Goal: Task Accomplishment & Management: Use online tool/utility

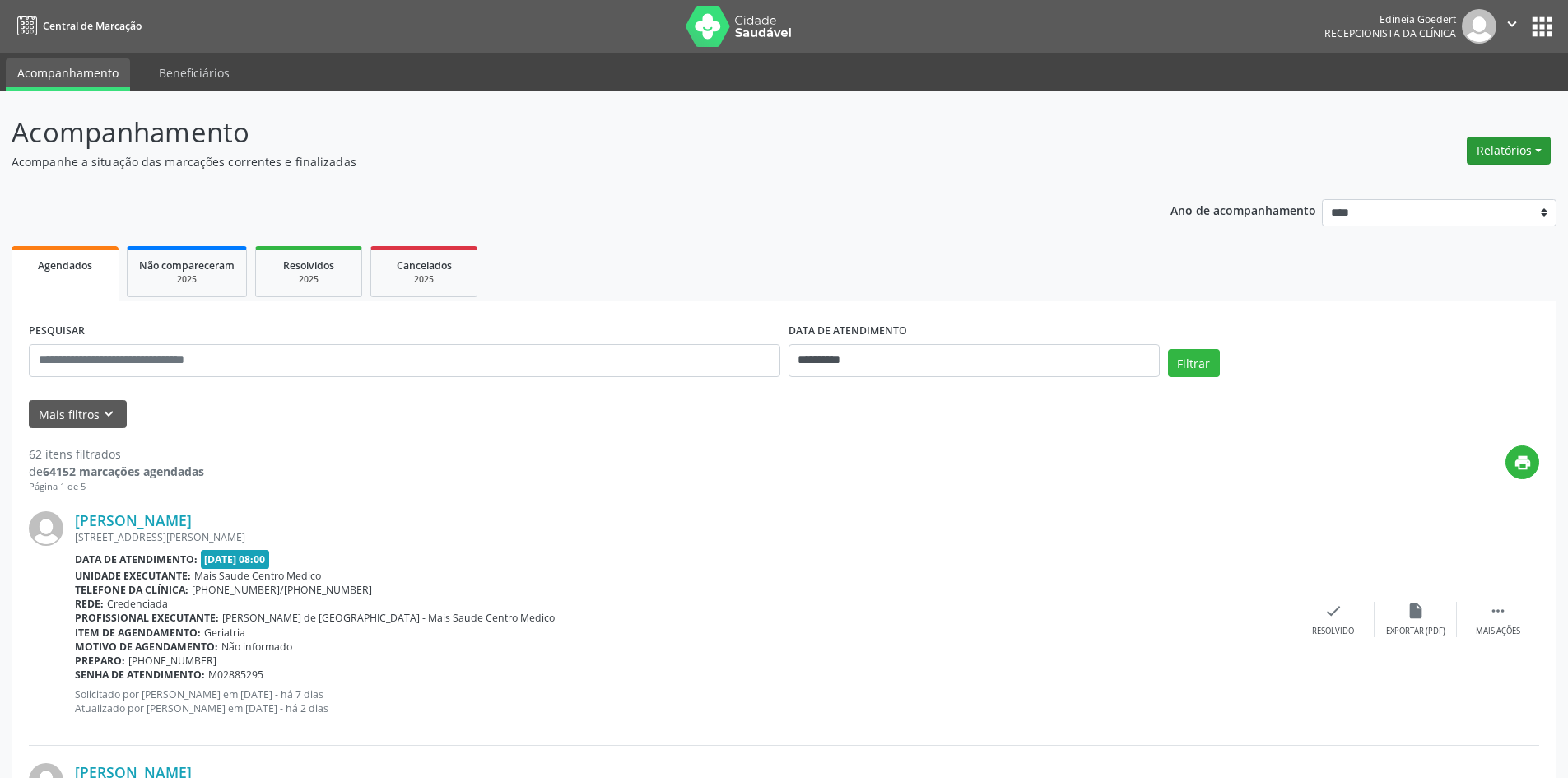
click at [1479, 144] on button "Relatórios" at bounding box center [1508, 150] width 84 height 28
click at [1477, 180] on link "Agendamentos" at bounding box center [1463, 186] width 177 height 23
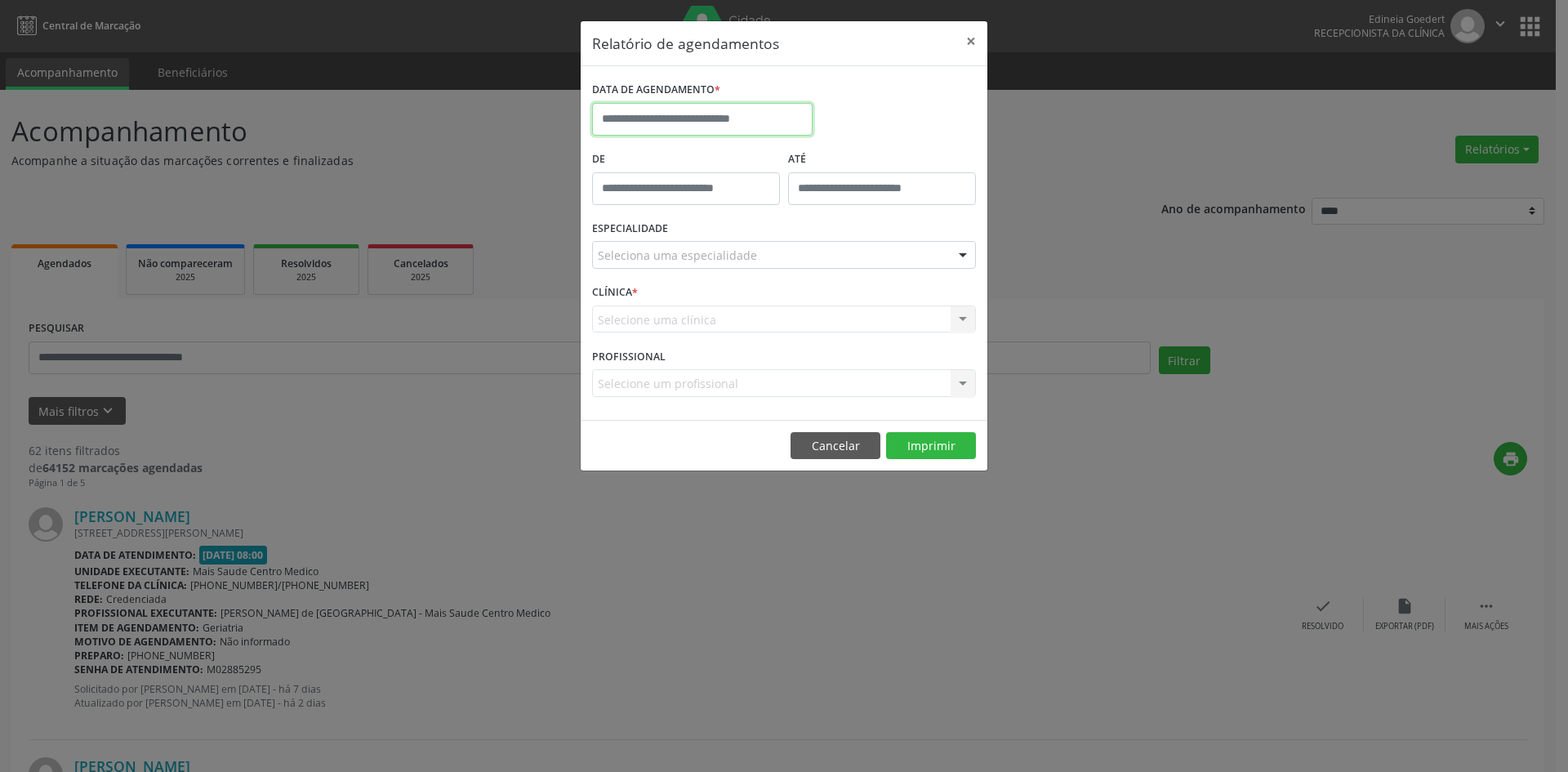
click at [678, 119] on input "text" at bounding box center [702, 119] width 221 height 33
click at [638, 332] on span "25" at bounding box center [645, 335] width 32 height 32
type input "**********"
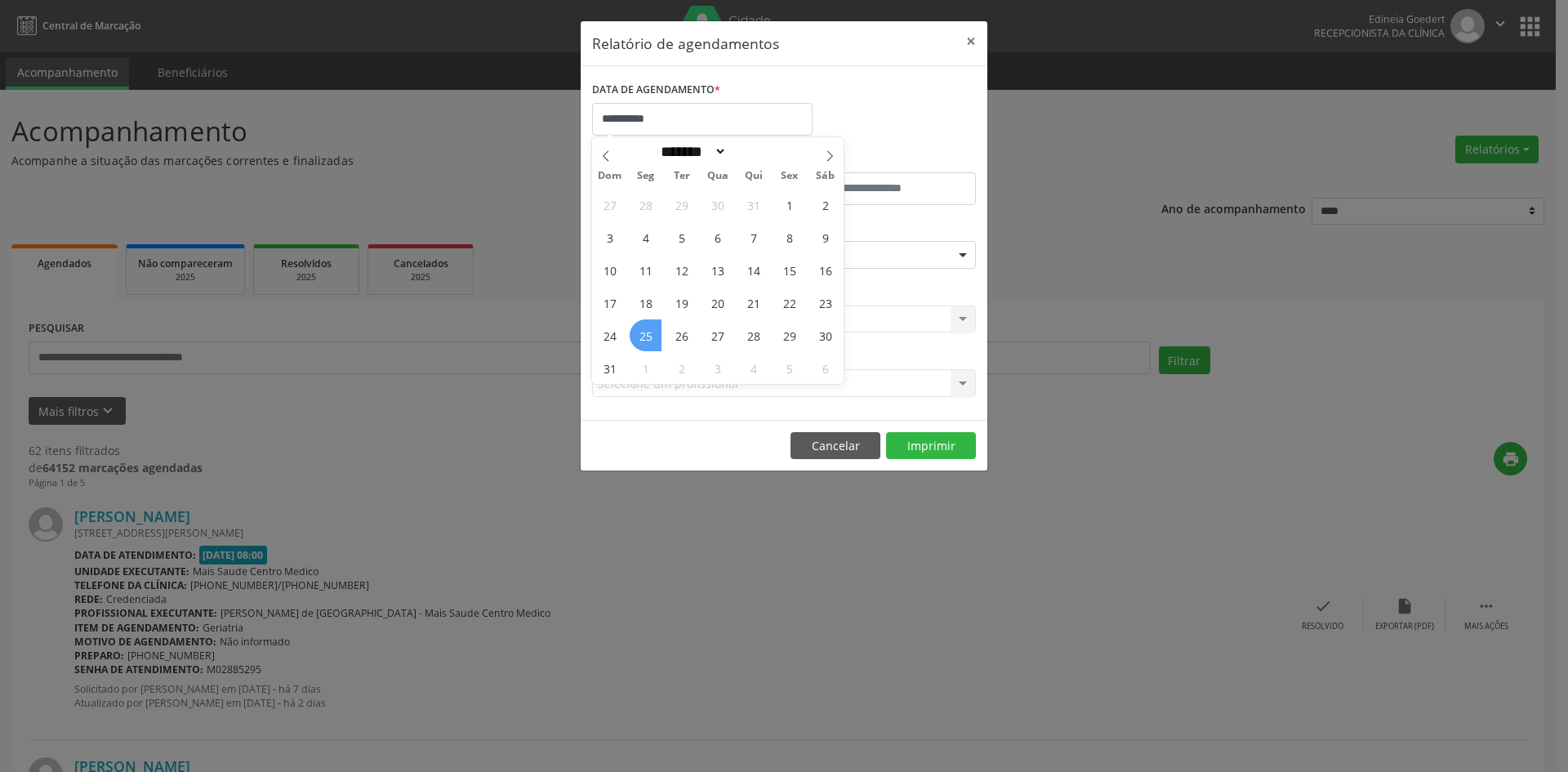
click at [638, 332] on span "25" at bounding box center [645, 335] width 32 height 32
click at [717, 266] on div "Seleciona uma especialidade" at bounding box center [784, 255] width 384 height 28
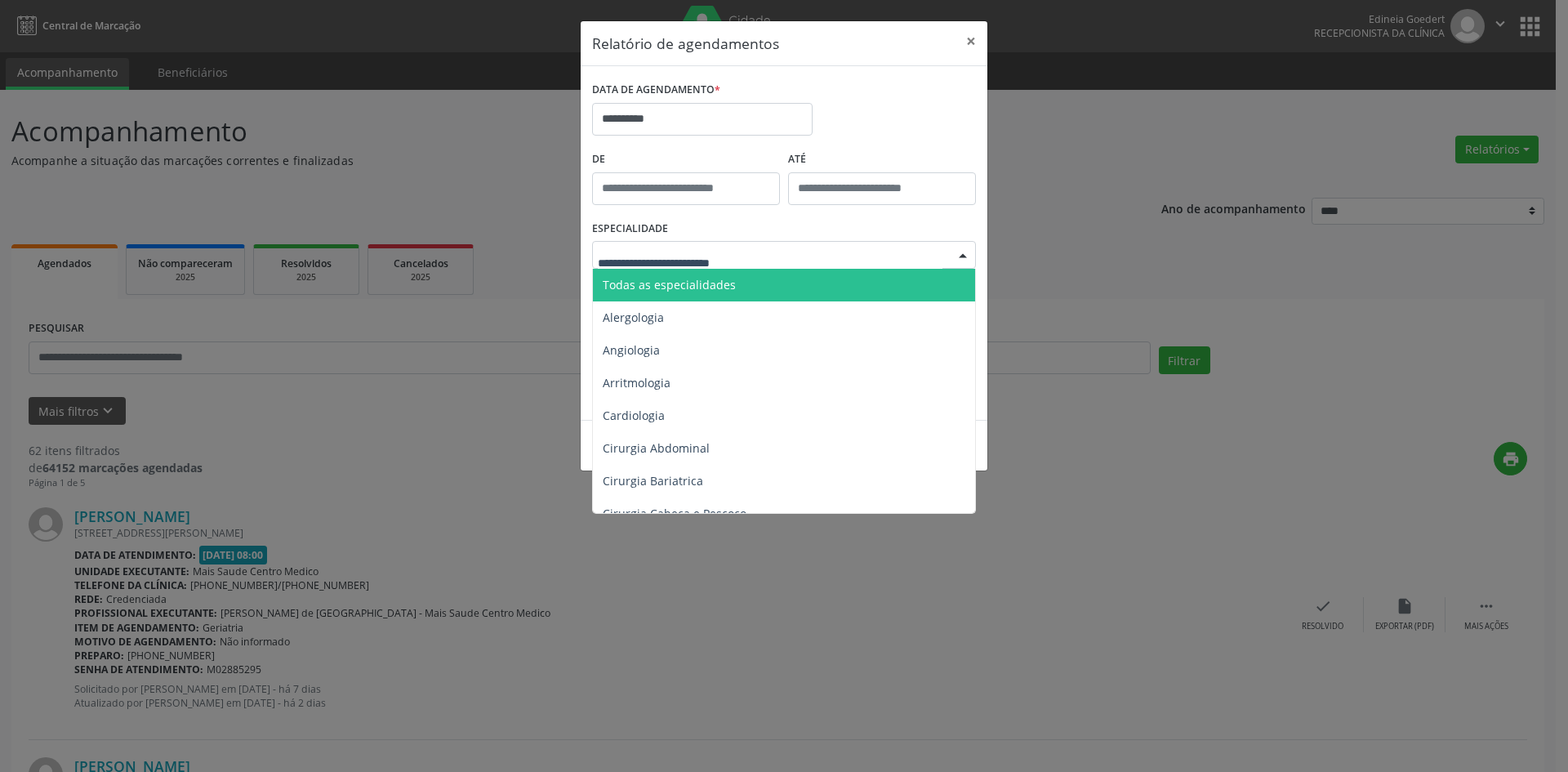
click at [717, 280] on span "Todas as especialidades" at bounding box center [670, 285] width 133 height 16
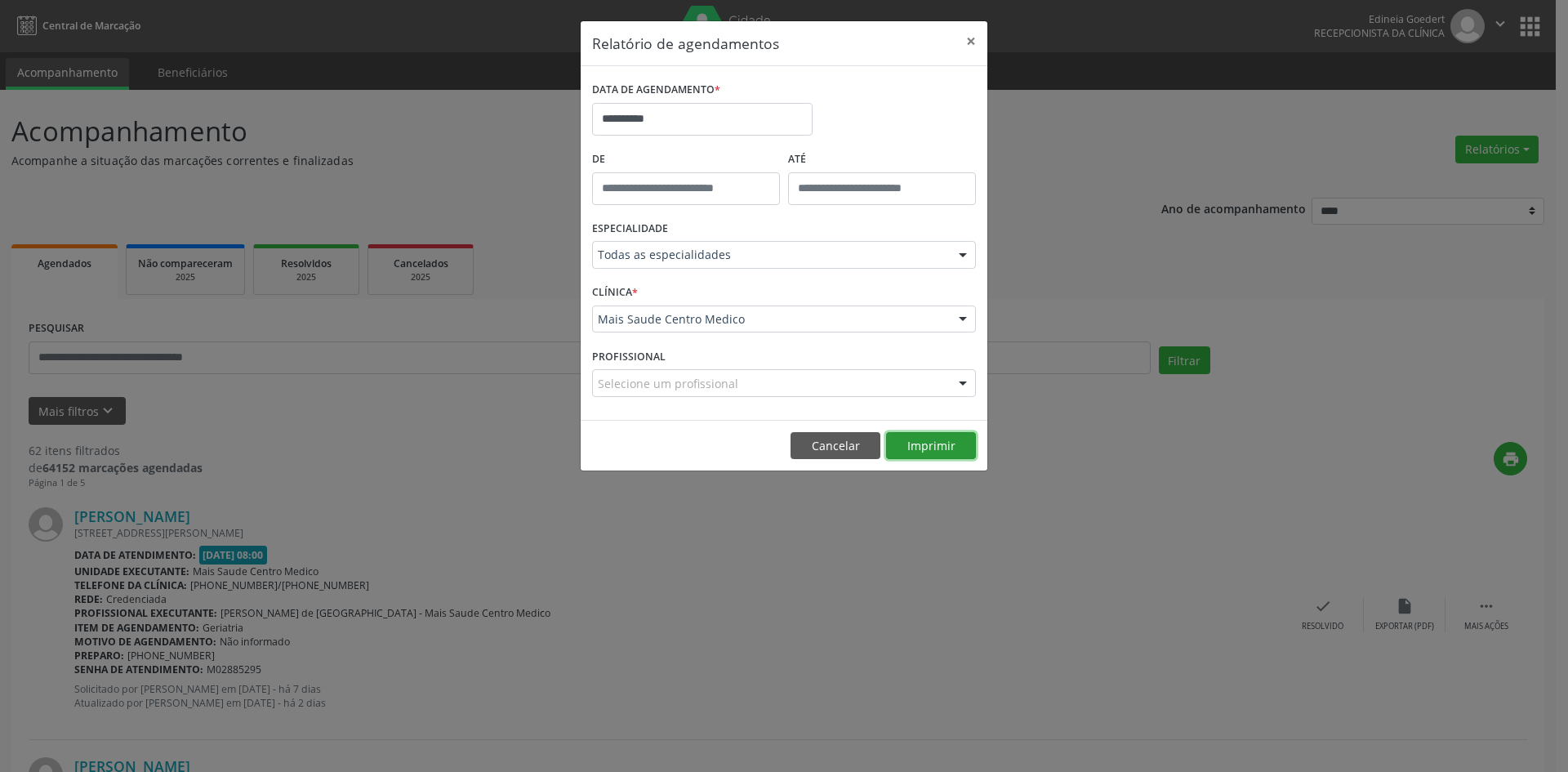
click at [929, 451] on button "Imprimir" at bounding box center [931, 446] width 90 height 28
